Goal: Task Accomplishment & Management: Manage account settings

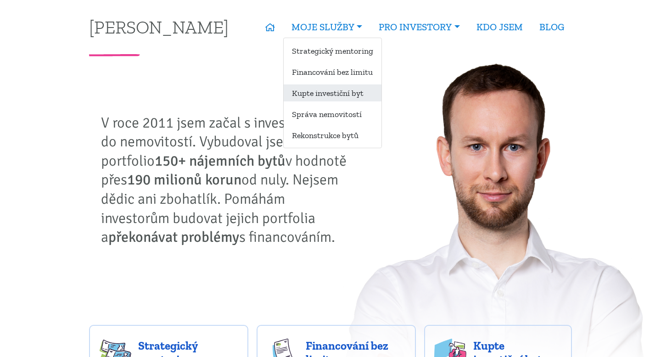
click at [329, 91] on link "Kupte investiční byt" at bounding box center [333, 92] width 98 height 17
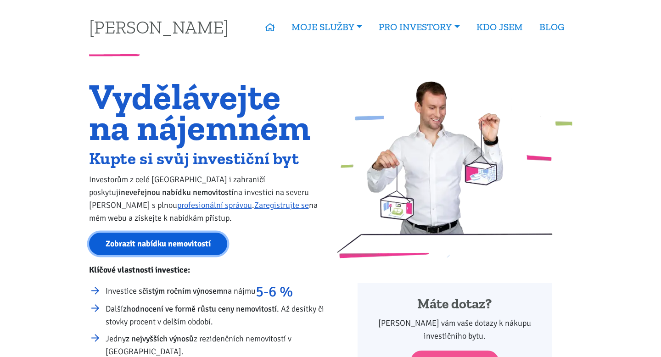
click at [162, 244] on link "Zobrazit nabídku nemovitostí" at bounding box center [158, 244] width 138 height 22
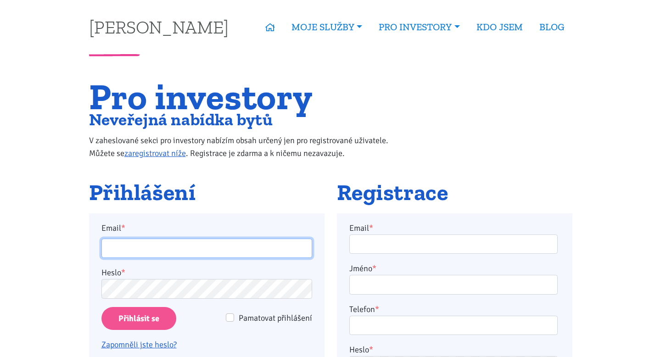
click at [183, 246] on input "Email *" at bounding box center [206, 249] width 211 height 20
type input "jan.hlavon@centrum.cz"
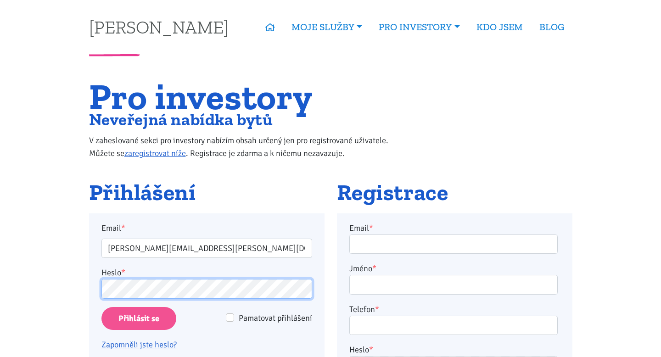
click at [101, 307] on input "Přihlásit se" at bounding box center [138, 318] width 75 height 23
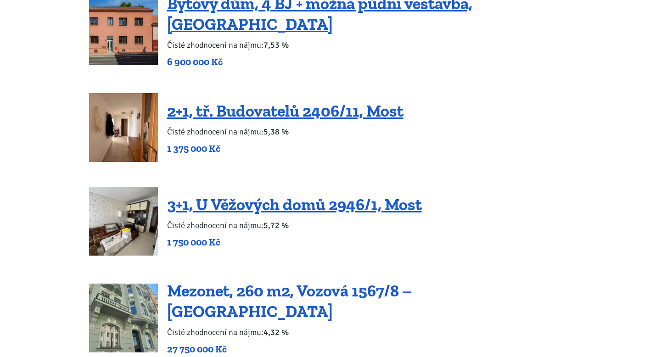
scroll to position [1058, 0]
